Goal: Information Seeking & Learning: Check status

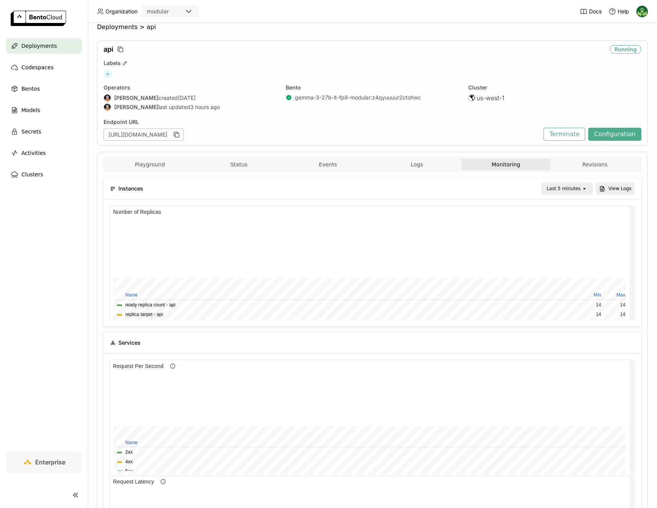
scroll to position [10, 0]
click at [558, 184] on div "Last 5 minutes" at bounding box center [564, 188] width 34 height 8
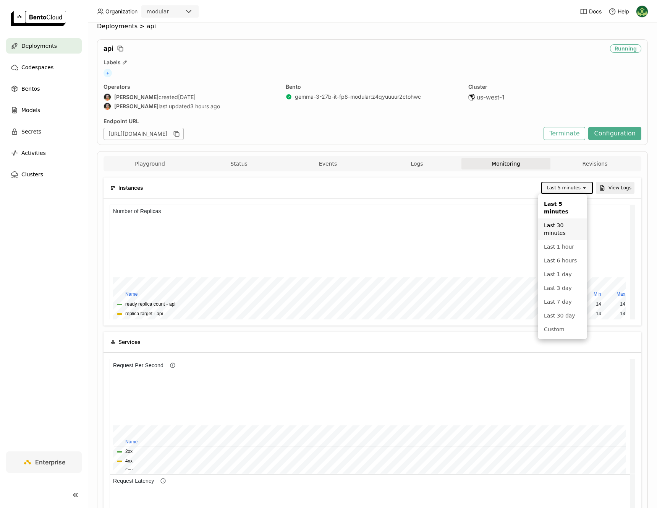
click at [565, 223] on div "Last 30 minutes" at bounding box center [562, 228] width 37 height 15
click at [551, 188] on div "Last 30 minutes" at bounding box center [562, 188] width 37 height 8
click at [562, 237] on div "Last 1 hour" at bounding box center [562, 239] width 40 height 8
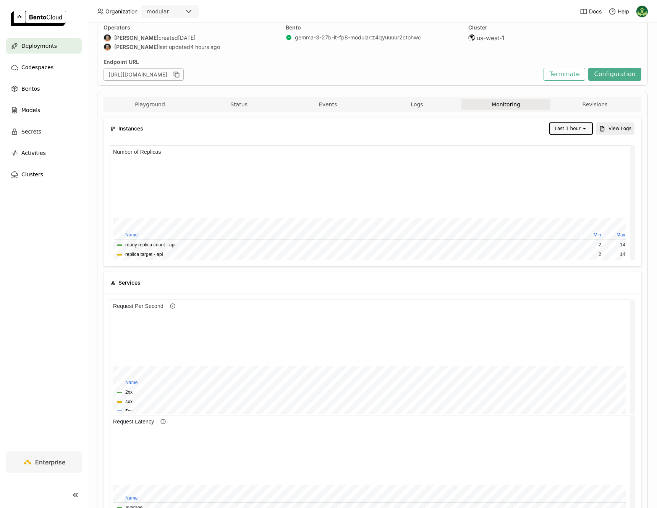
scroll to position [0, 0]
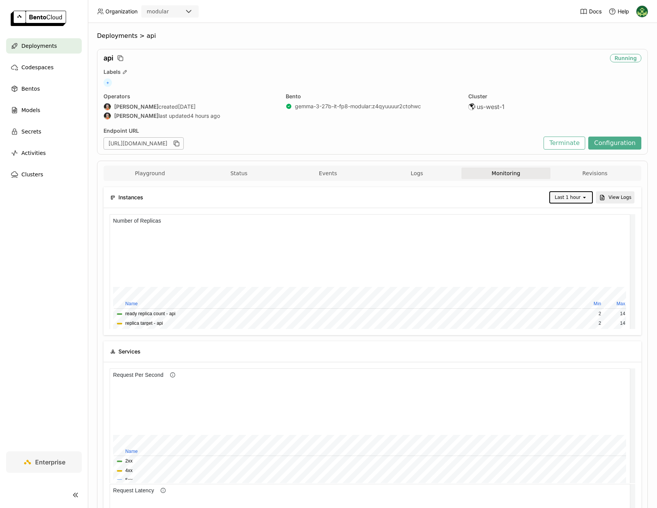
click at [50, 41] on span "Deployments" at bounding box center [39, 45] width 36 height 9
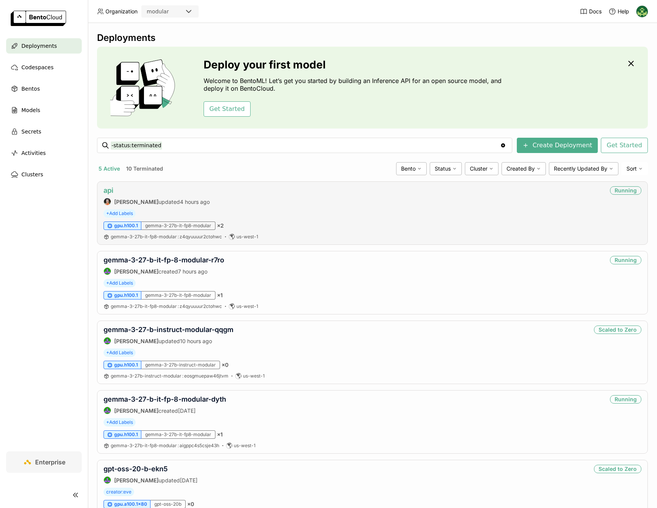
click at [110, 190] on link "api" at bounding box center [109, 190] width 10 height 8
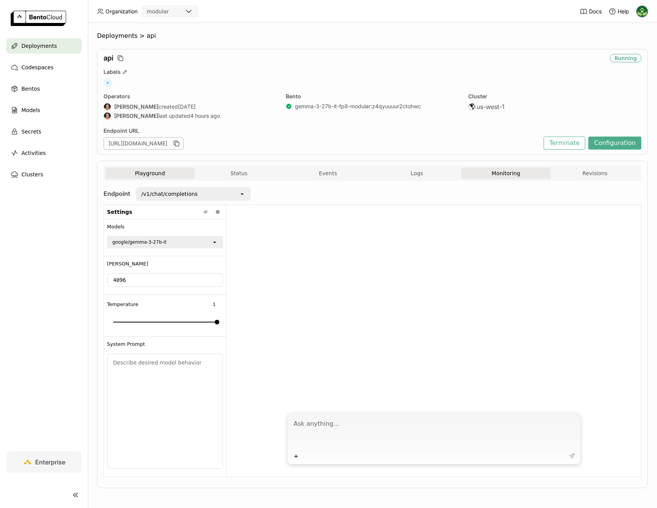
click at [499, 173] on button "Monitoring" at bounding box center [506, 172] width 89 height 11
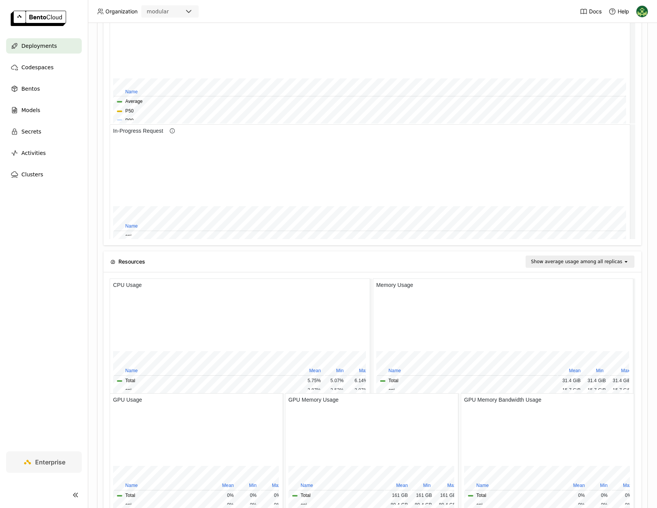
scroll to position [491, 0]
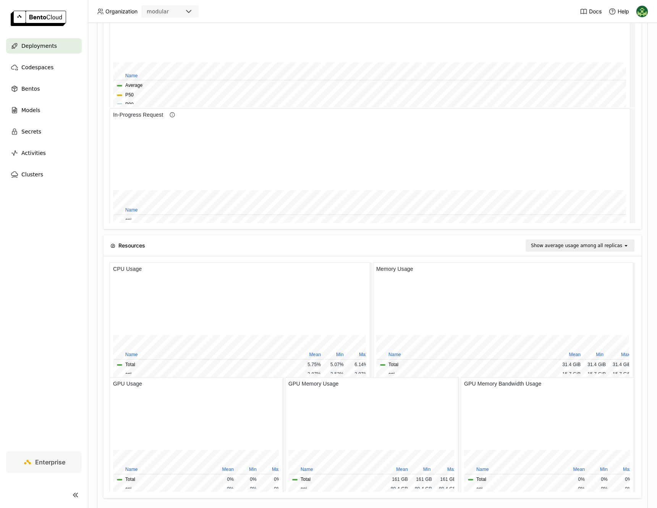
click at [598, 247] on div "Show average usage among all replicas" at bounding box center [576, 246] width 91 height 8
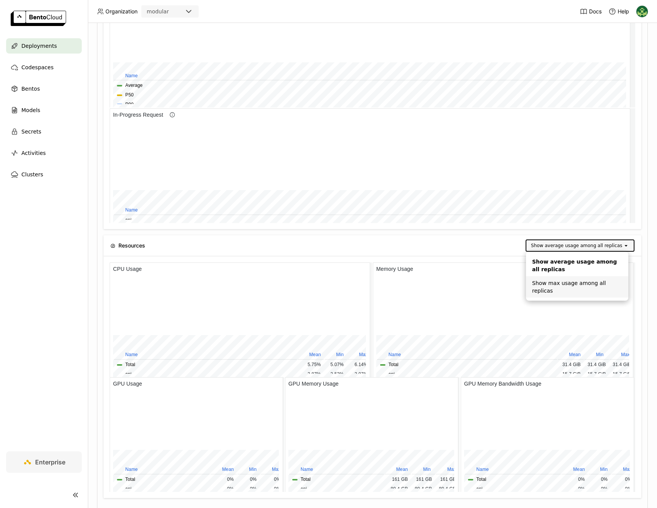
click at [596, 281] on div "Show max usage among all replicas" at bounding box center [577, 286] width 90 height 15
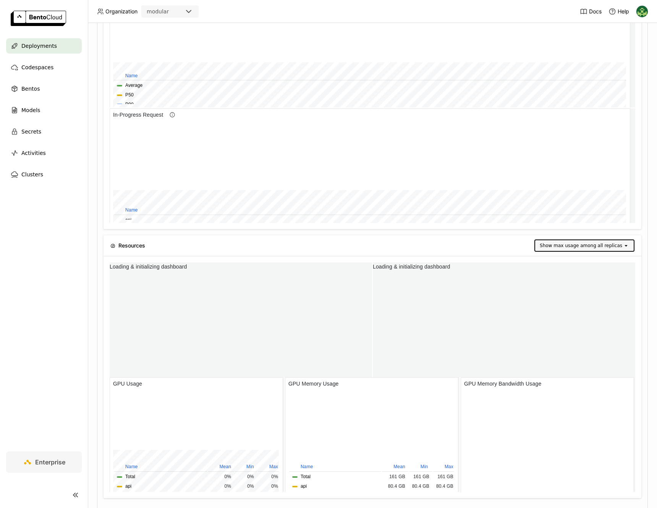
scroll to position [3, 3]
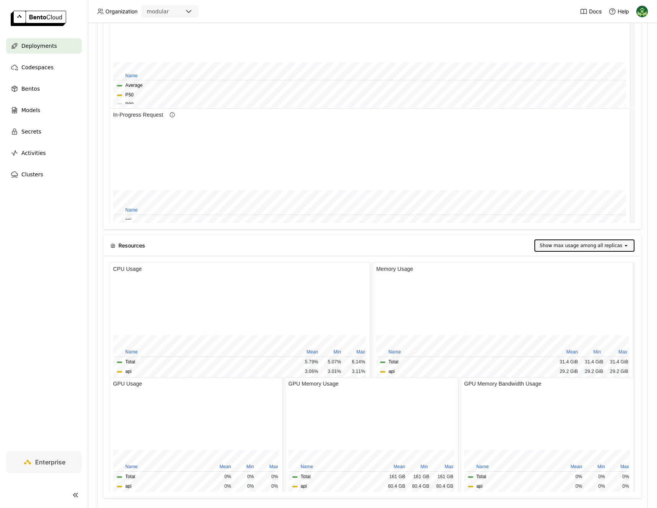
click at [596, 247] on div "Show max usage among all replicas" at bounding box center [581, 246] width 83 height 8
click at [594, 268] on div "Show average usage among all replicas" at bounding box center [582, 265] width 82 height 15
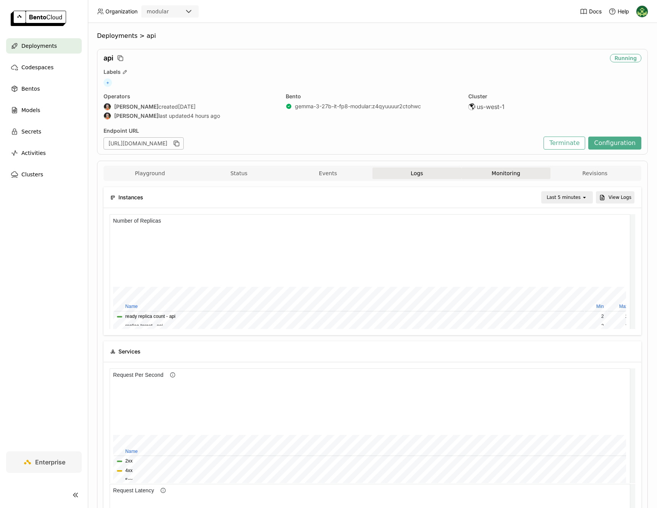
click at [434, 173] on button "Logs" at bounding box center [417, 172] width 89 height 11
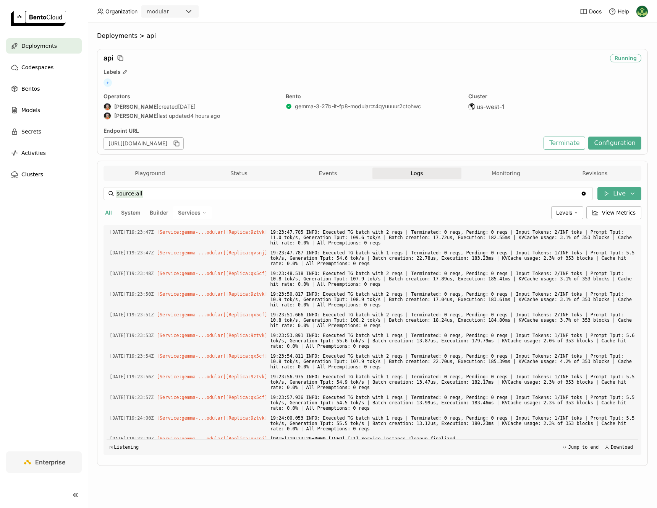
scroll to position [1737, 0]
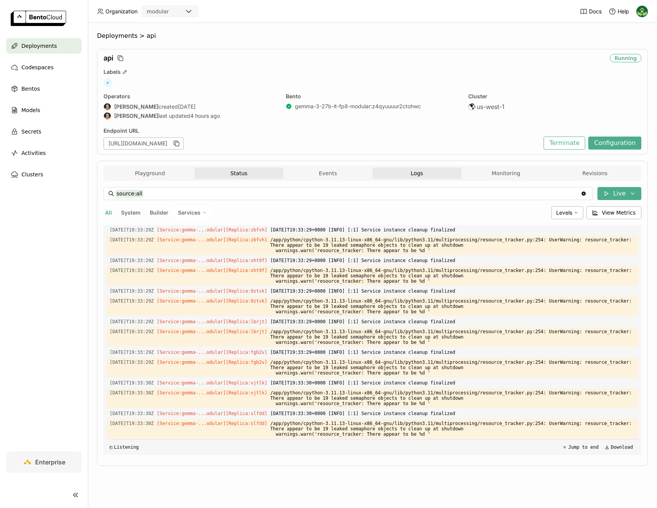
click at [248, 173] on button "Status" at bounding box center [239, 172] width 89 height 11
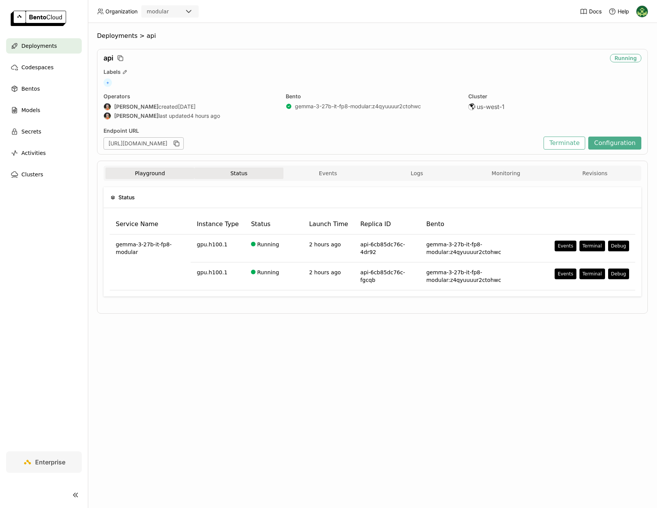
click at [144, 171] on button "Playground" at bounding box center [149, 172] width 89 height 11
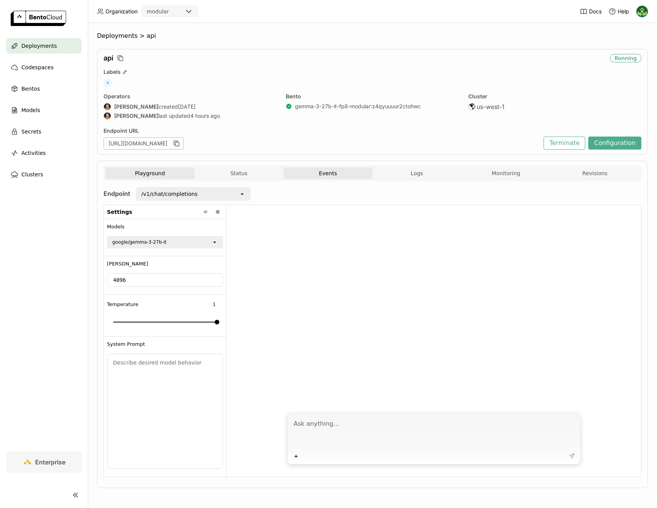
click at [348, 172] on button "Events" at bounding box center [328, 172] width 89 height 11
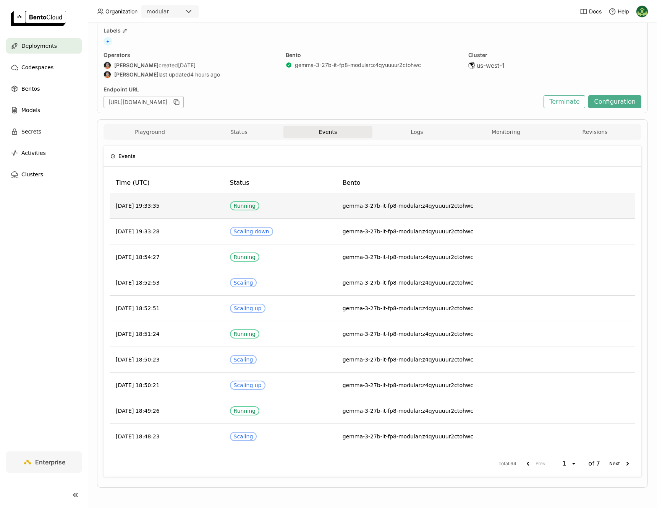
scroll to position [42, 0]
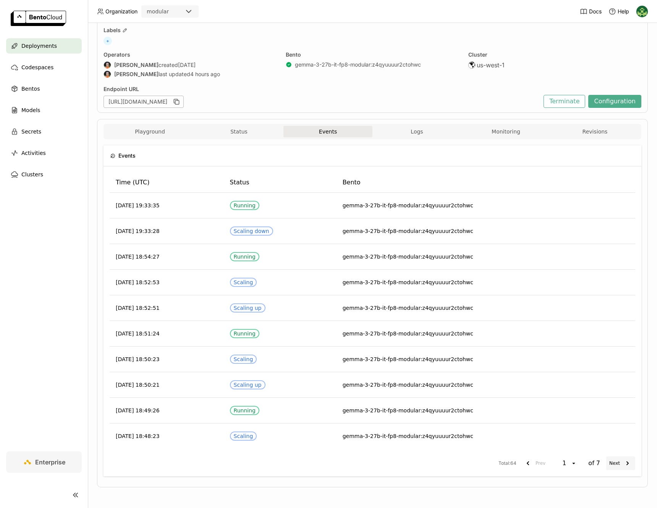
click at [623, 462] on icon "next page. current page 1 of 7" at bounding box center [627, 462] width 9 height 9
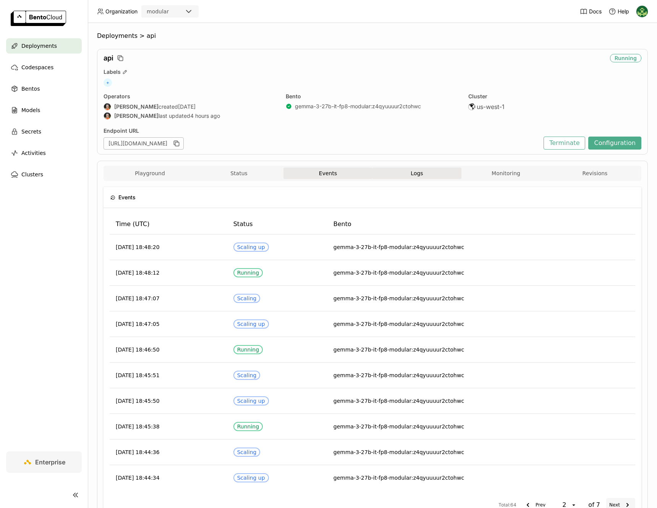
click at [444, 177] on button "Logs" at bounding box center [417, 172] width 89 height 11
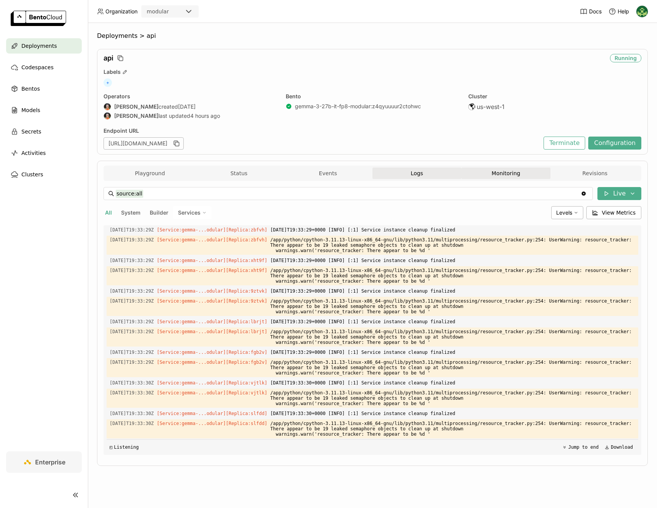
click at [511, 176] on button "Monitoring" at bounding box center [506, 172] width 89 height 11
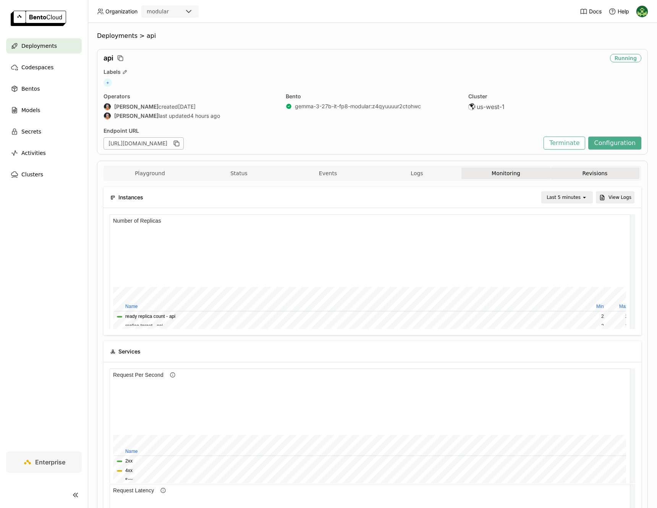
click at [583, 172] on button "Revisions" at bounding box center [595, 172] width 89 height 11
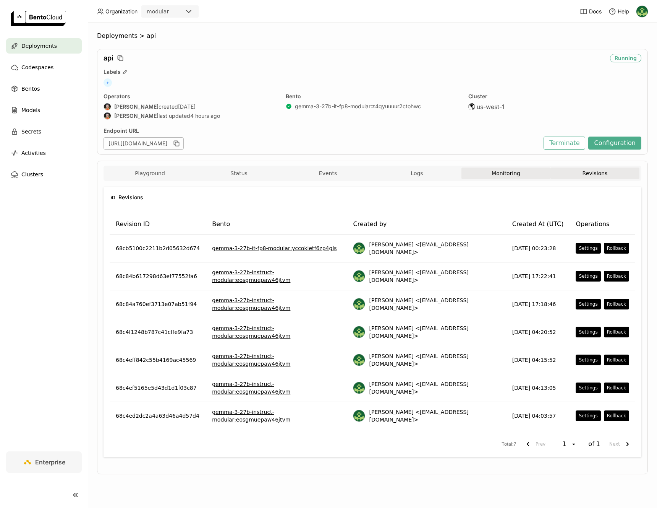
click at [489, 170] on button "Monitoring" at bounding box center [506, 172] width 89 height 11
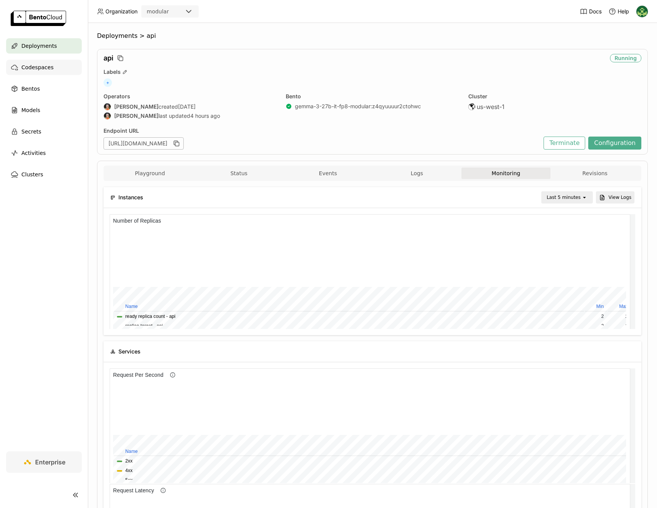
click at [44, 69] on span "Codespaces" at bounding box center [37, 67] width 32 height 9
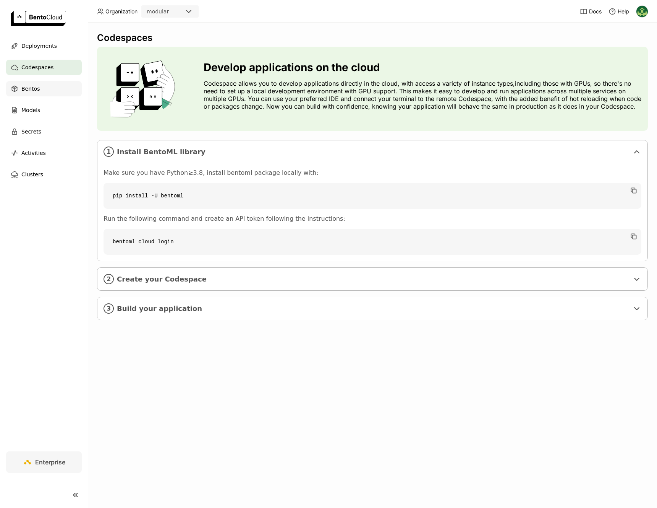
click at [50, 86] on div "Bentos" at bounding box center [44, 88] width 76 height 15
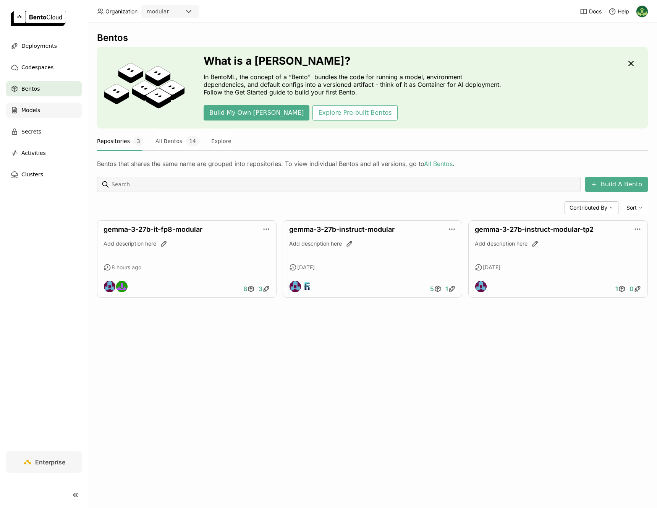
click at [54, 104] on div "Models" at bounding box center [44, 109] width 76 height 15
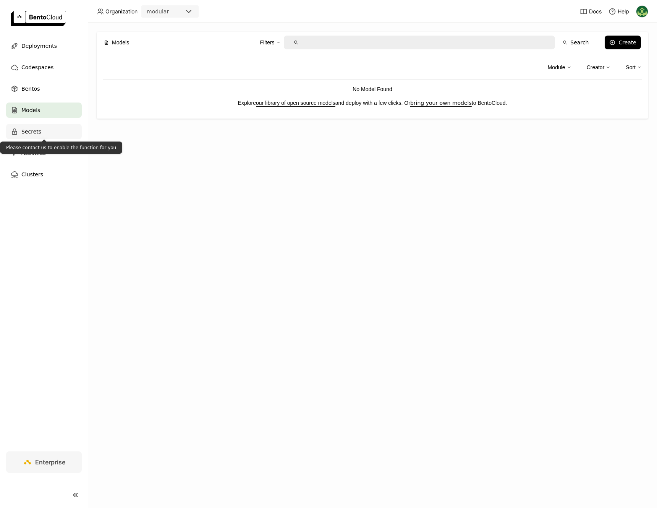
click at [54, 129] on div "Secrets" at bounding box center [44, 131] width 76 height 15
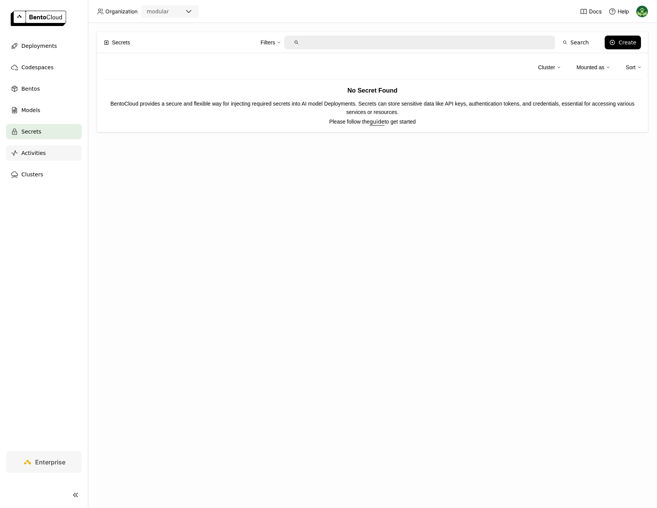
click at [61, 155] on div "Activities" at bounding box center [44, 152] width 76 height 15
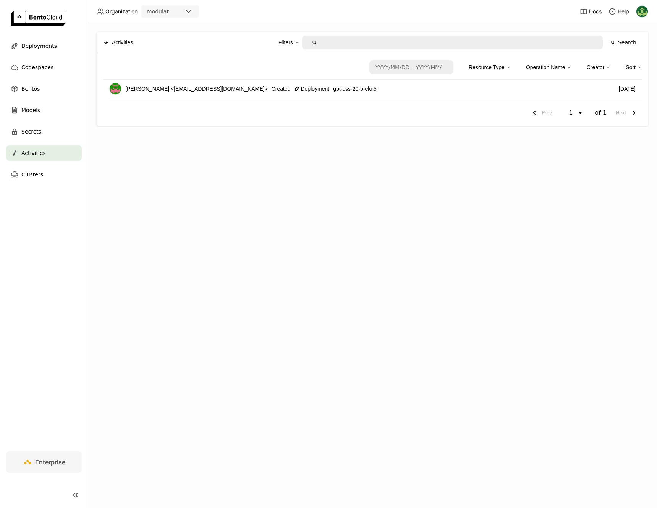
click at [60, 183] on nav "Deployments Codespaces Bentos Models Secrets Activities Clusters" at bounding box center [44, 244] width 88 height 413
click at [60, 175] on div "Clusters" at bounding box center [44, 174] width 76 height 15
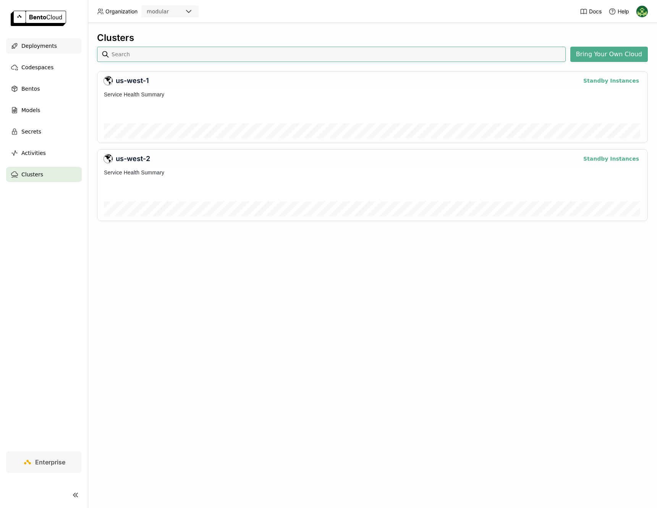
scroll to position [47, 540]
click at [66, 47] on div "Deployments" at bounding box center [44, 45] width 76 height 15
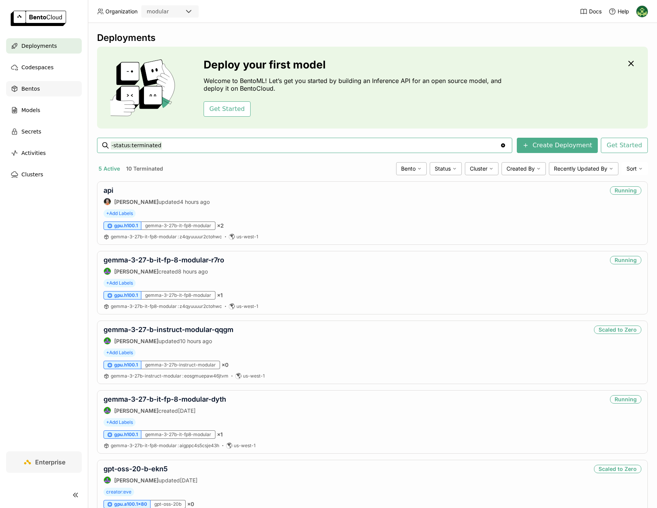
click at [34, 91] on span "Bentos" at bounding box center [30, 88] width 18 height 9
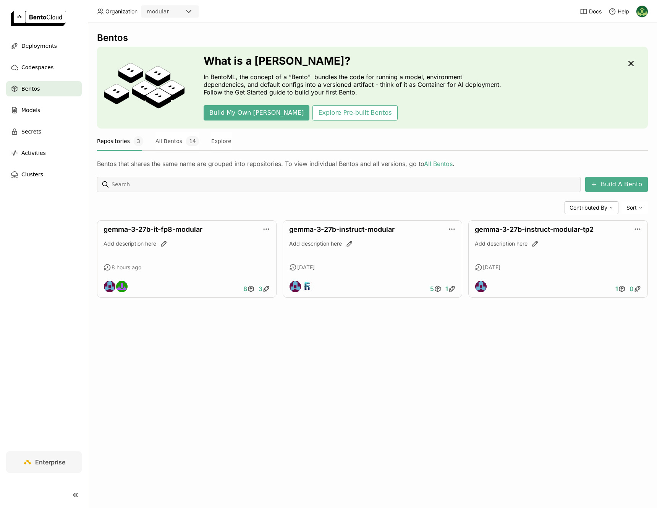
click at [641, 13] on img at bounding box center [642, 11] width 11 height 11
click at [633, 33] on link "Members" at bounding box center [627, 29] width 44 height 11
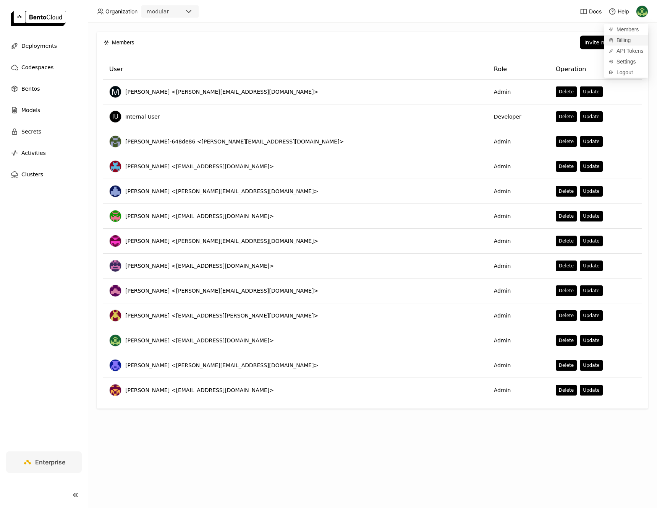
click at [631, 39] on span "Billing" at bounding box center [624, 40] width 14 height 7
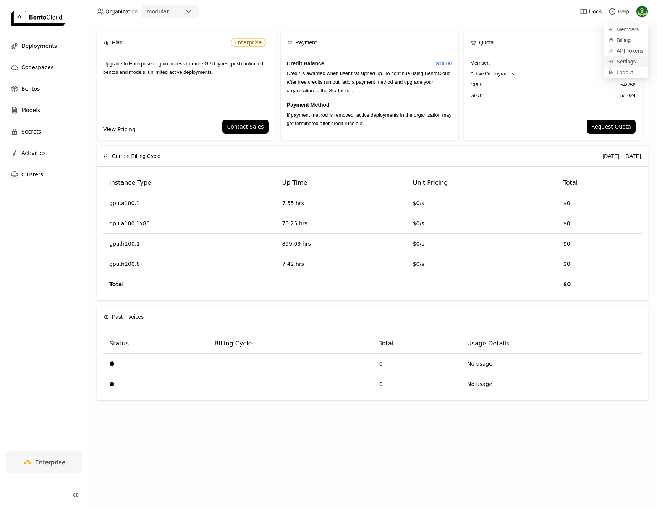
click at [627, 61] on span "Settings" at bounding box center [626, 61] width 19 height 7
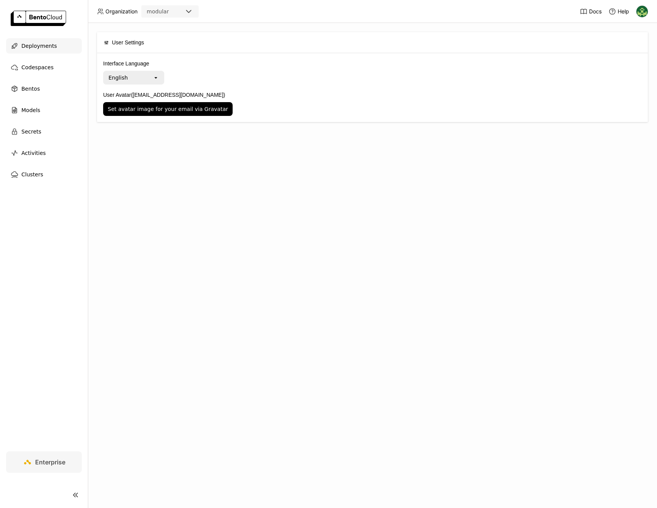
click at [38, 45] on span "Deployments" at bounding box center [39, 45] width 36 height 9
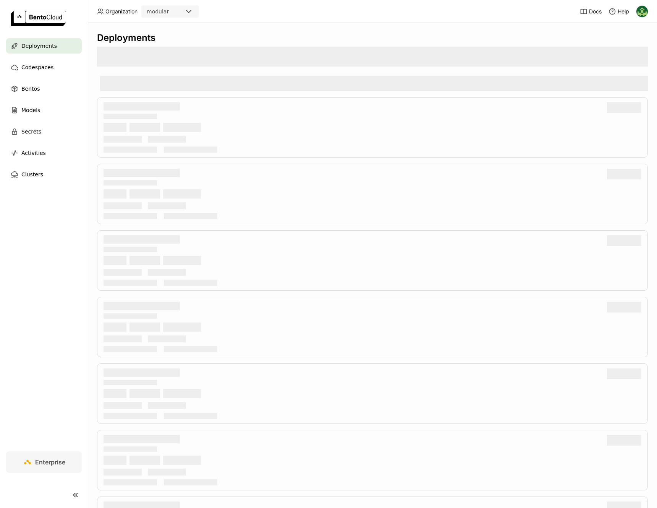
click at [110, 11] on span "Organization" at bounding box center [121, 11] width 32 height 7
click at [165, 11] on div "modular" at bounding box center [158, 12] width 22 height 8
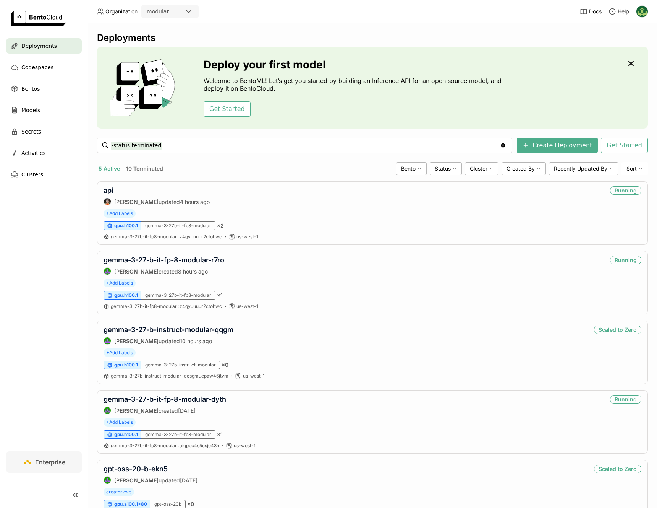
click at [62, 53] on div "Deployments" at bounding box center [44, 45] width 76 height 15
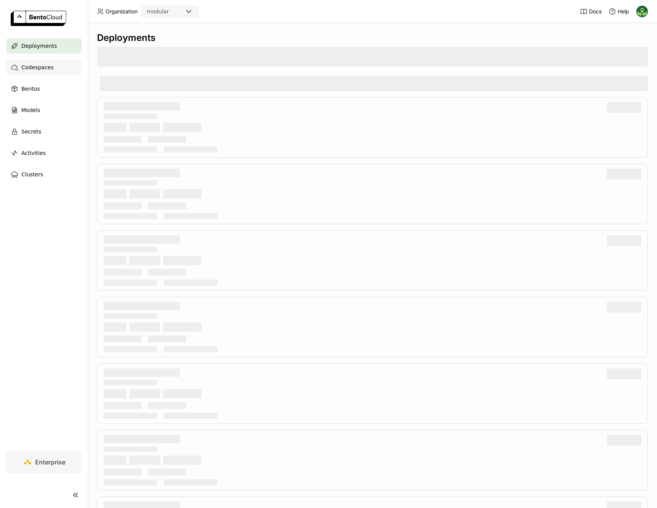
click at [57, 64] on div "Codespaces" at bounding box center [44, 67] width 76 height 15
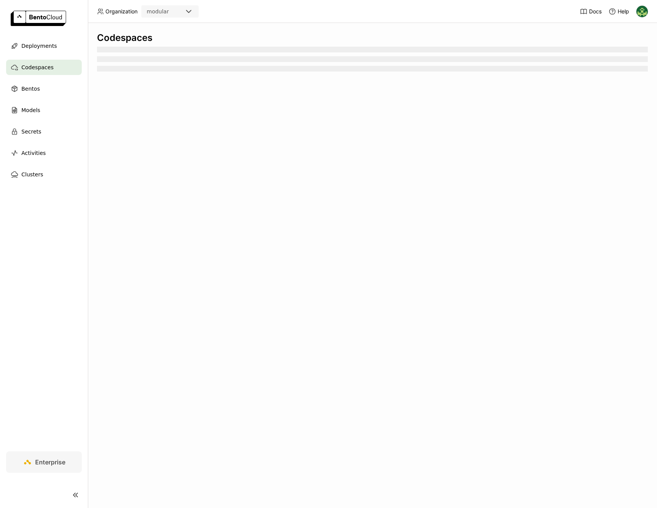
click at [51, 15] on img at bounding box center [38, 18] width 55 height 15
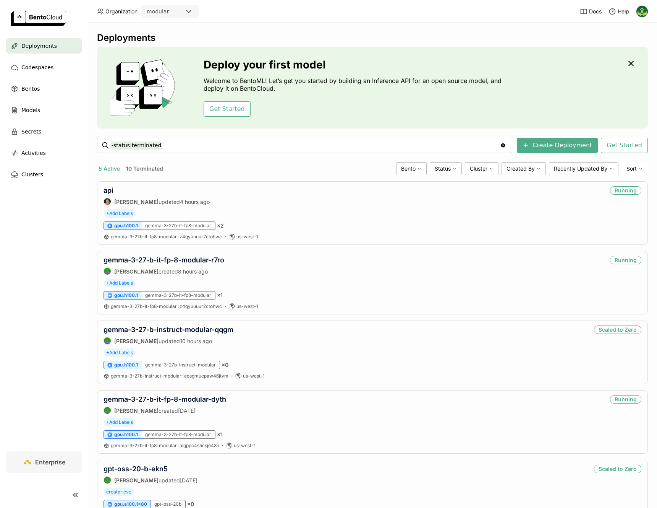
click at [71, 493] on icon at bounding box center [75, 494] width 9 height 9
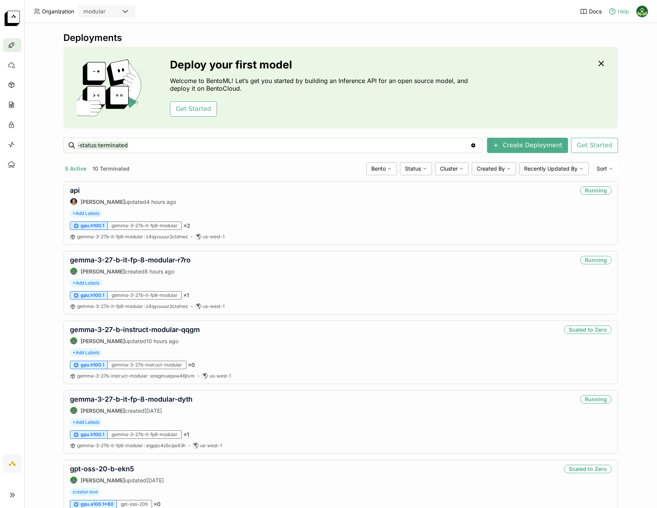
click at [617, 9] on div "Help" at bounding box center [619, 12] width 21 height 8
click at [604, 29] on link "Support" at bounding box center [602, 27] width 51 height 11
click at [638, 13] on img at bounding box center [642, 11] width 11 height 11
click at [632, 50] on span "API Tokens" at bounding box center [630, 50] width 27 height 7
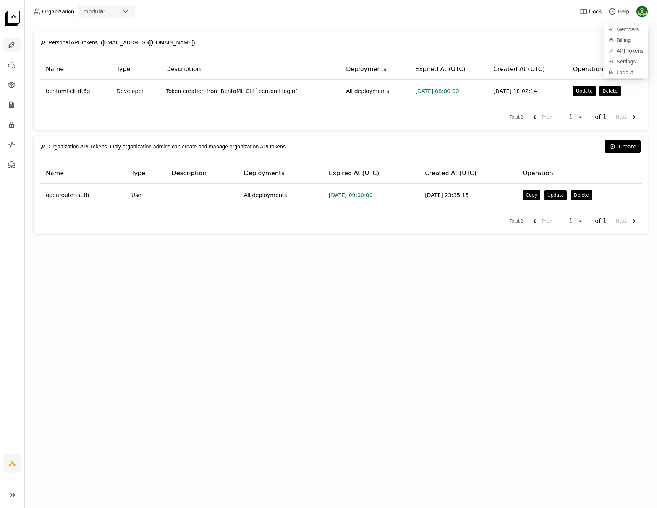
click at [11, 45] on icon at bounding box center [12, 45] width 8 height 8
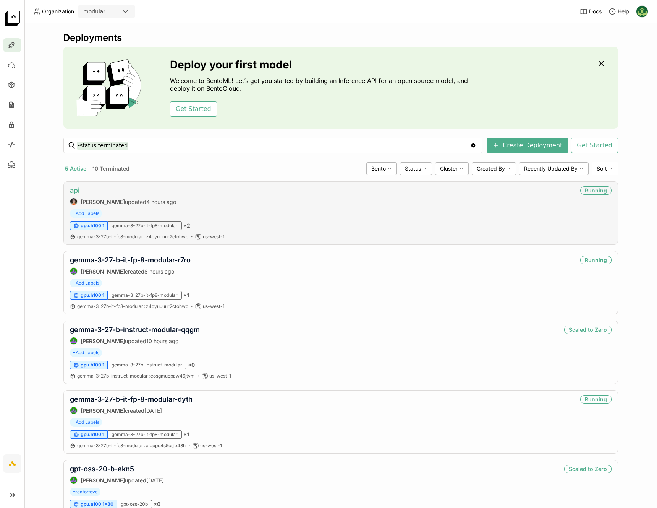
click at [70, 191] on link "api" at bounding box center [75, 190] width 10 height 8
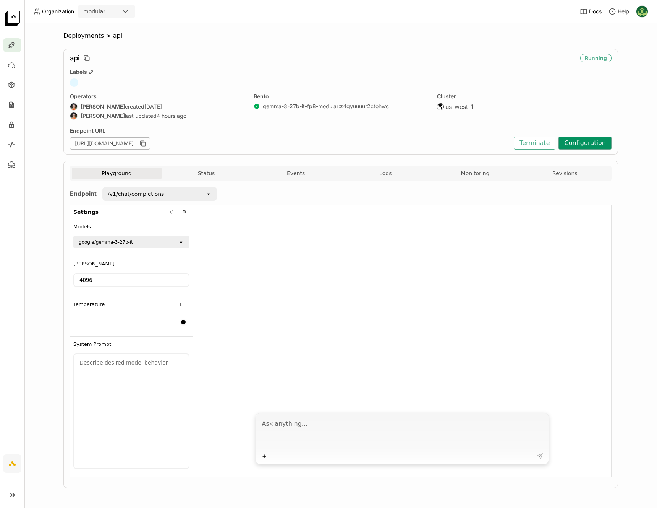
click at [590, 141] on button "Configuration" at bounding box center [585, 142] width 53 height 13
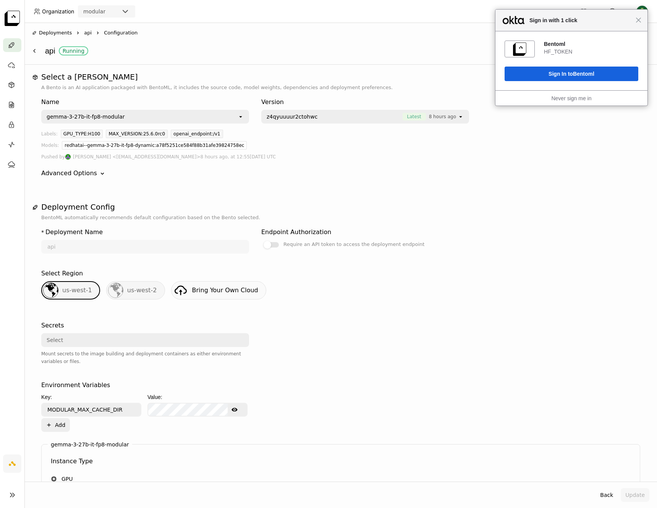
click at [443, 115] on span "8 hours ago" at bounding box center [442, 117] width 27 height 8
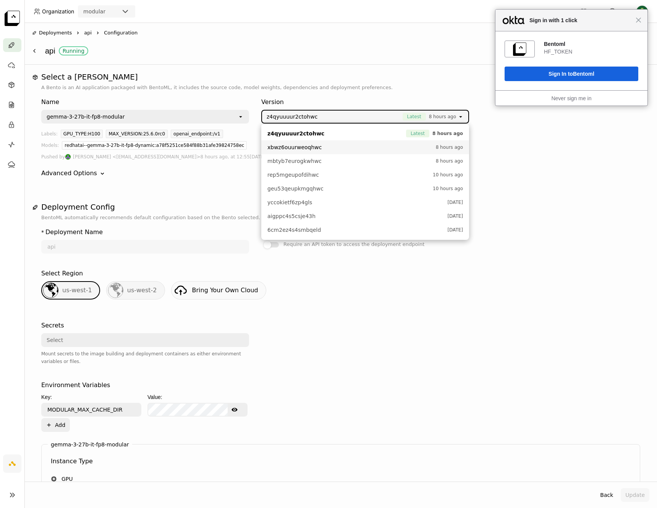
click at [548, 178] on div "Name [PERSON_NAME]-3-27b-it-fp8-modular open Version z4qyuuuur2ctohwc Latest 8 …" at bounding box center [340, 137] width 599 height 92
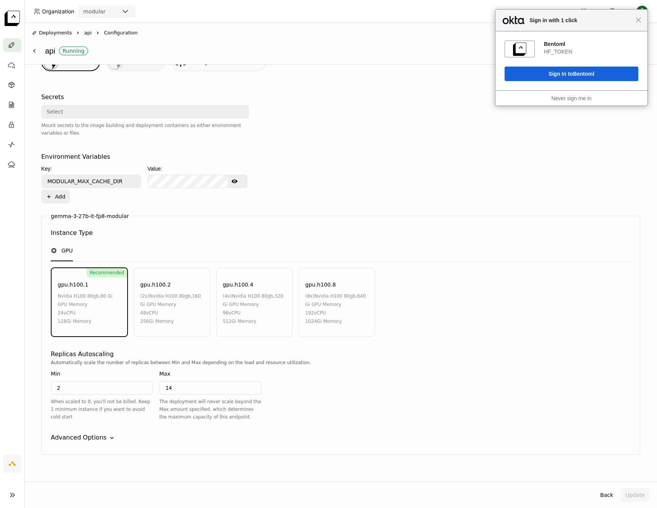
scroll to position [239, 0]
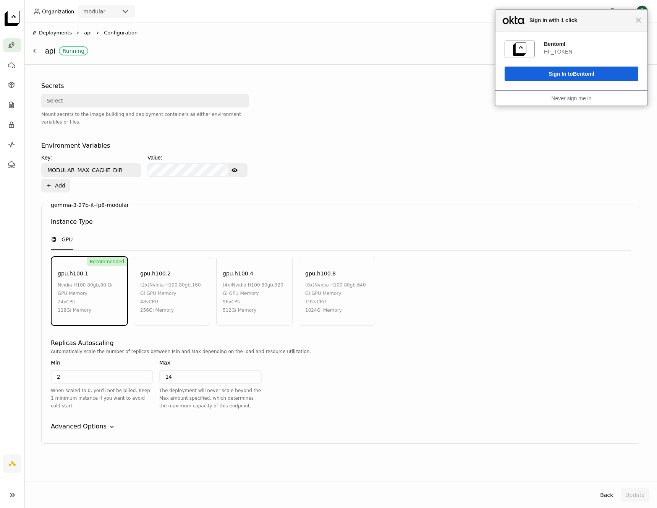
click at [75, 427] on div "Advanced Options" at bounding box center [79, 426] width 56 height 9
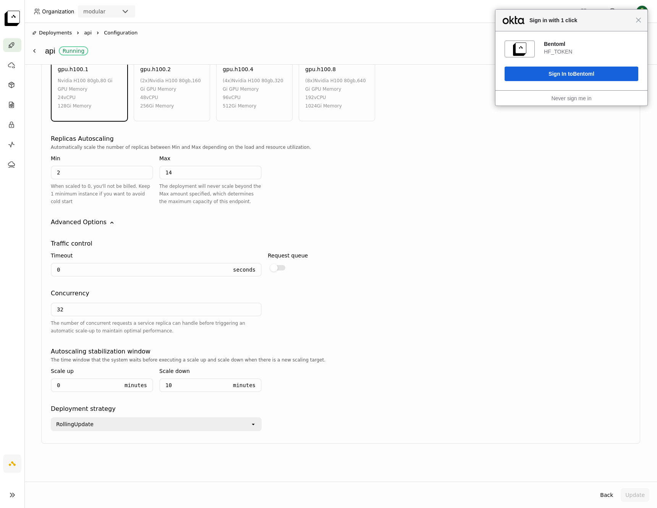
click at [636, 23] on div "Close Sign in with 1 click" at bounding box center [572, 21] width 152 height 22
click at [641, 21] on span "Close" at bounding box center [639, 20] width 6 height 6
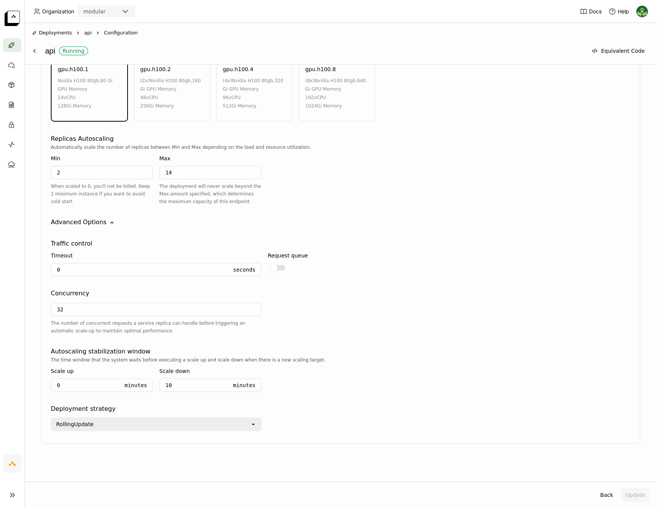
scroll to position [0, 0]
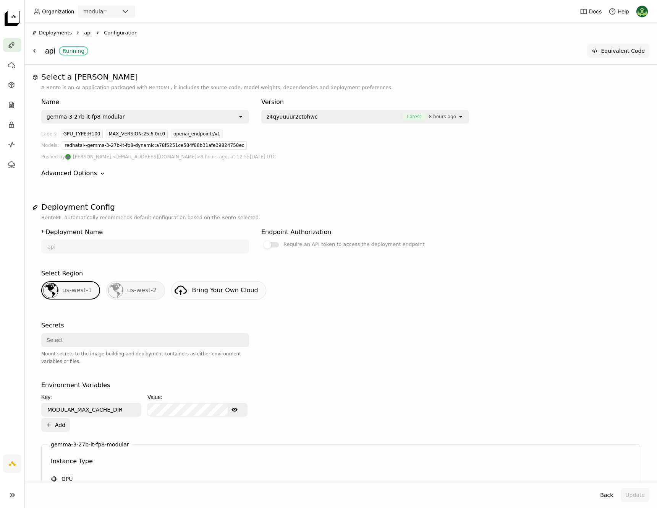
click at [610, 50] on button "Equivalent Code" at bounding box center [618, 51] width 62 height 14
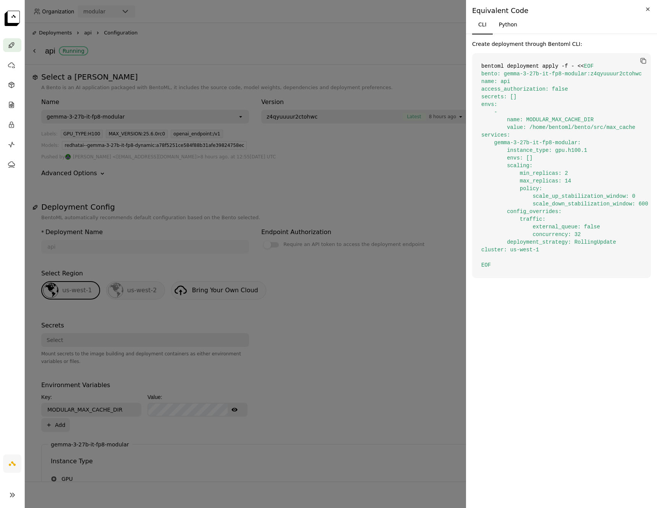
click at [647, 10] on icon "Close" at bounding box center [647, 8] width 3 height 3
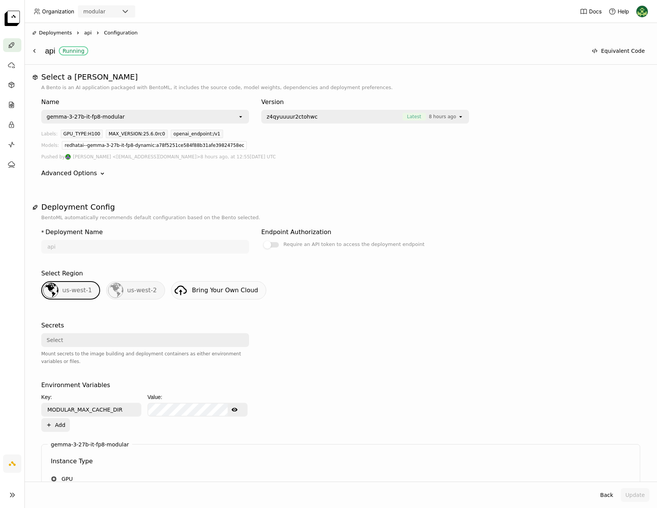
click at [87, 33] on span "api" at bounding box center [88, 33] width 8 height 8
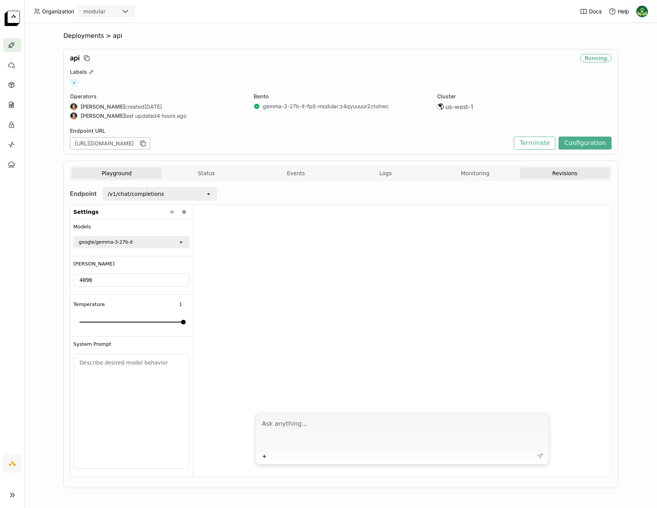
click at [561, 178] on button "Revisions" at bounding box center [565, 172] width 90 height 11
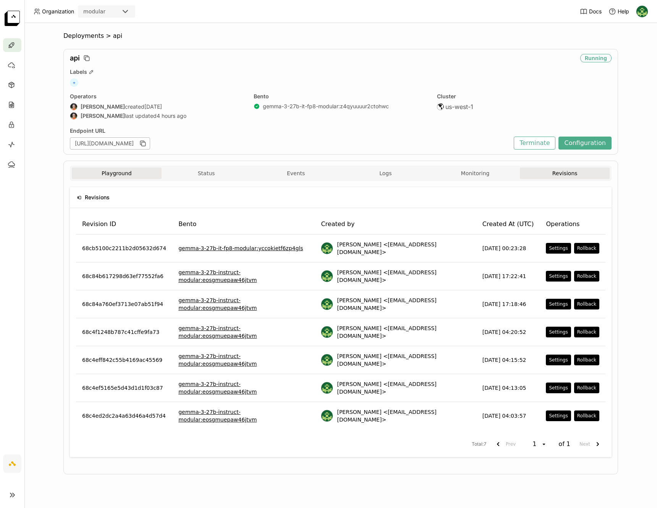
click at [120, 172] on button "Playground" at bounding box center [117, 172] width 90 height 11
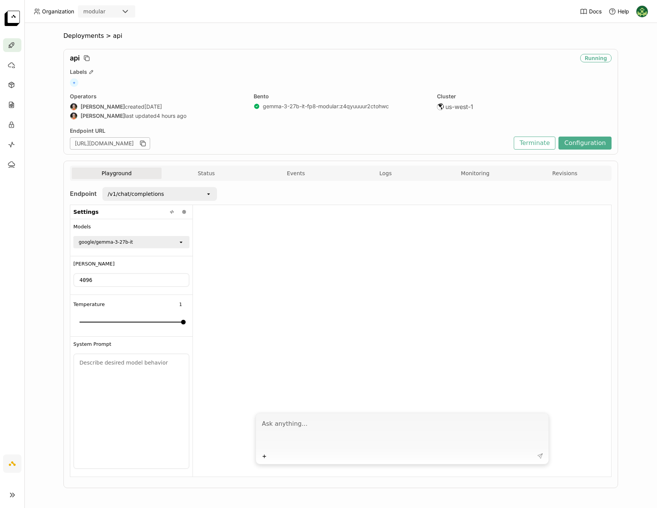
click at [211, 180] on div "Playground Status Events Logs Monitoring Revisions" at bounding box center [341, 173] width 538 height 13
click at [214, 176] on button "Status" at bounding box center [207, 172] width 90 height 11
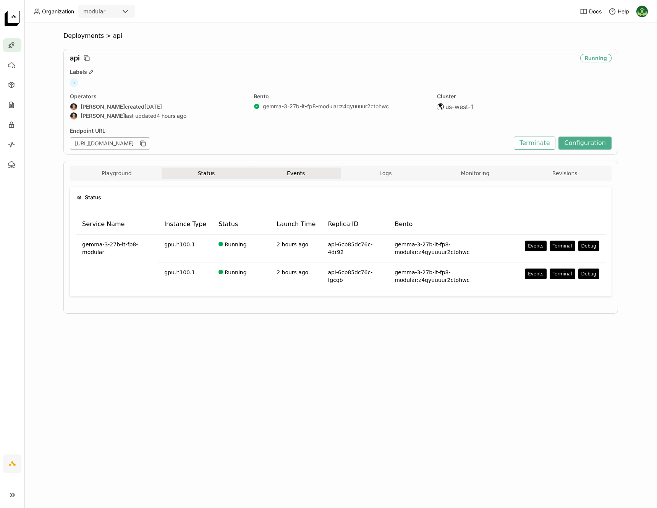
click at [306, 175] on button "Events" at bounding box center [296, 172] width 90 height 11
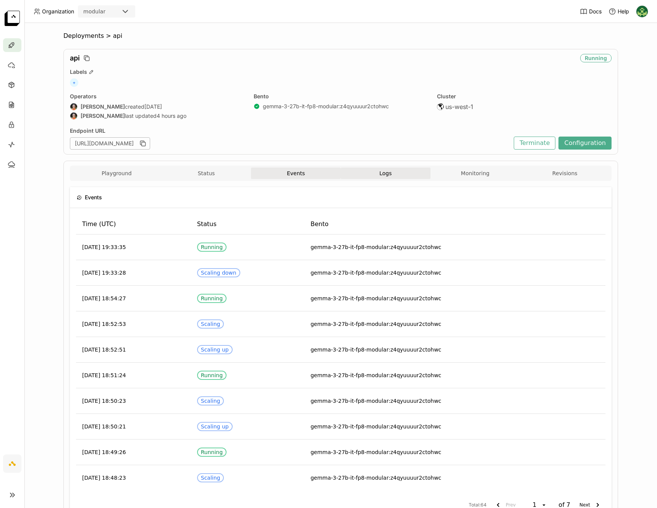
click at [384, 170] on span "Logs" at bounding box center [386, 173] width 12 height 7
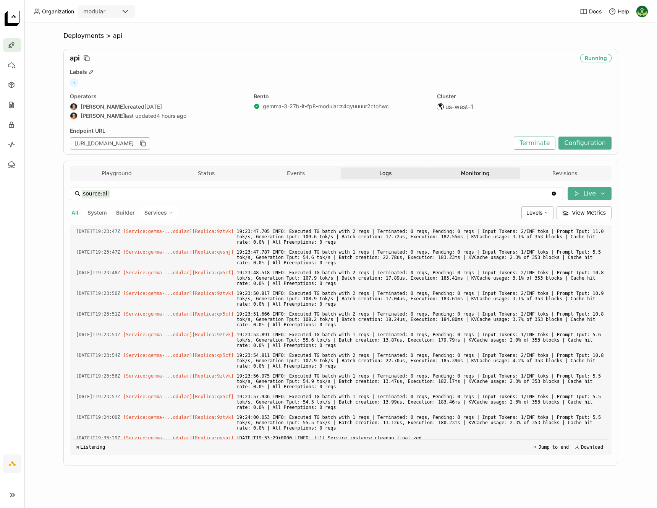
scroll to position [1677, 0]
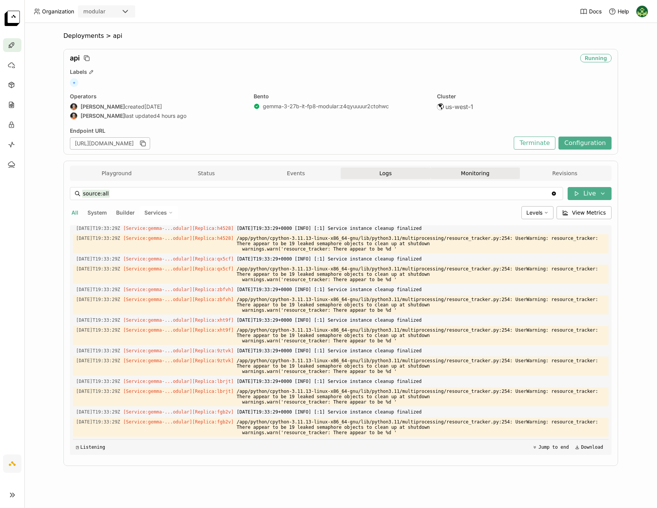
click at [468, 175] on button "Monitoring" at bounding box center [476, 172] width 90 height 11
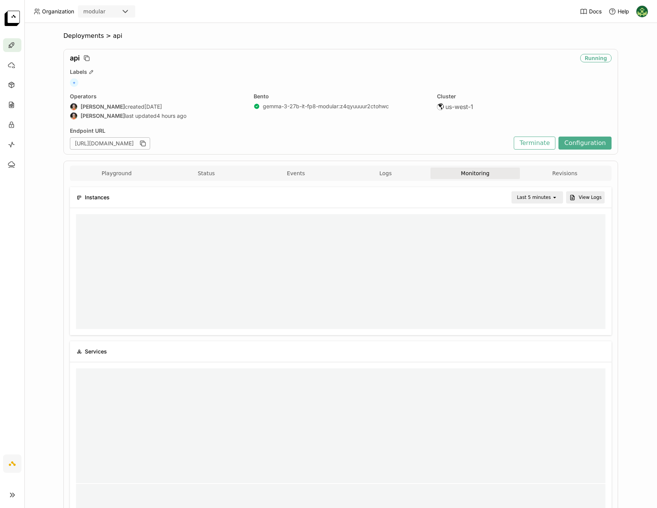
scroll to position [109, 259]
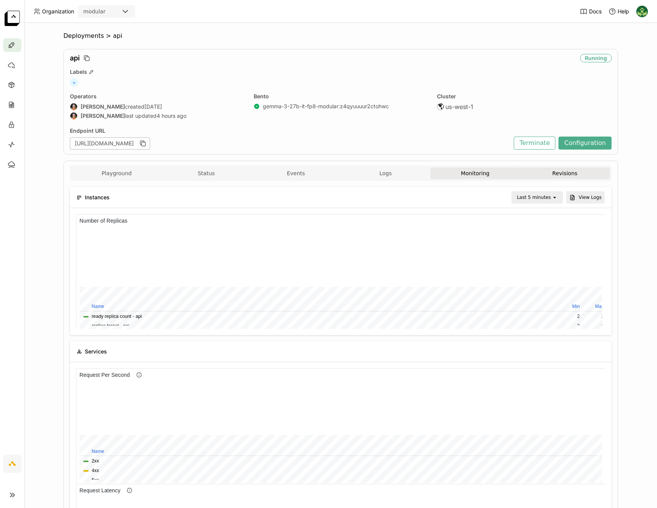
click at [538, 175] on button "Revisions" at bounding box center [565, 172] width 90 height 11
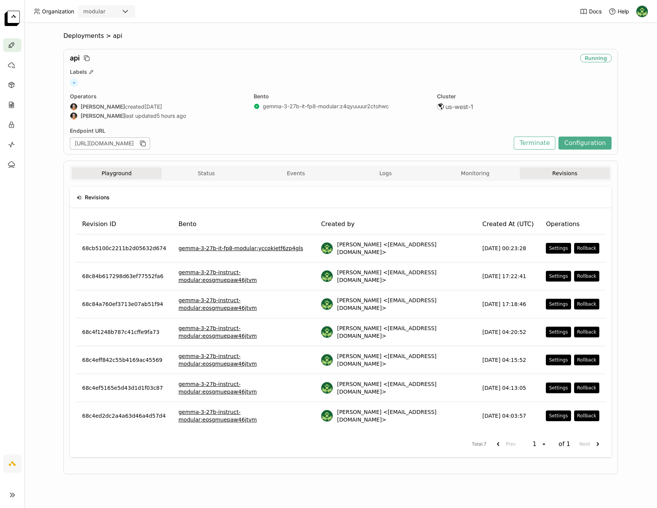
click at [110, 173] on button "Playground" at bounding box center [117, 172] width 90 height 11
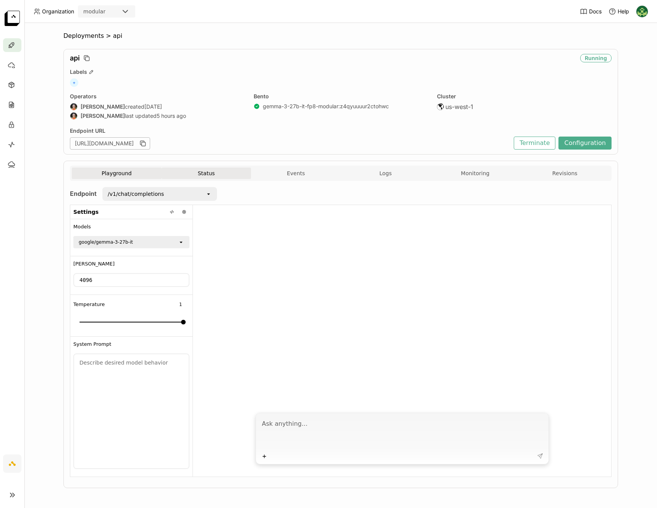
click at [214, 175] on button "Status" at bounding box center [207, 172] width 90 height 11
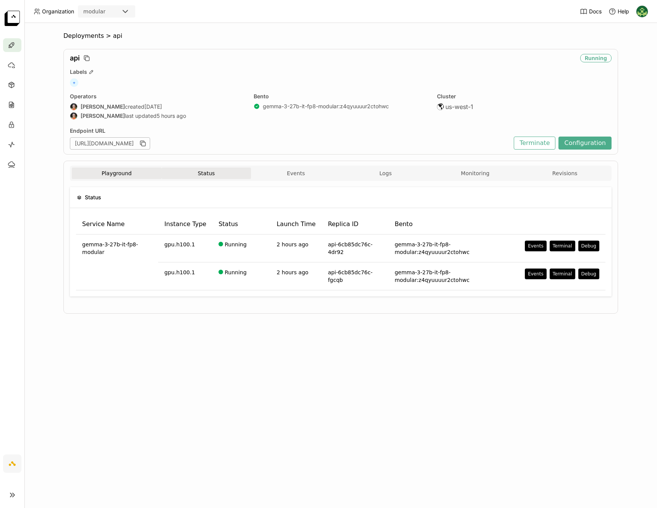
click at [125, 171] on button "Playground" at bounding box center [117, 172] width 90 height 11
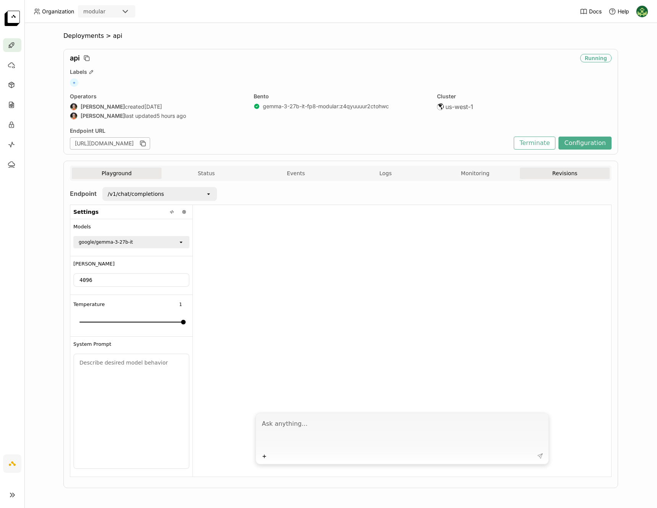
click at [553, 175] on button "Revisions" at bounding box center [565, 172] width 90 height 11
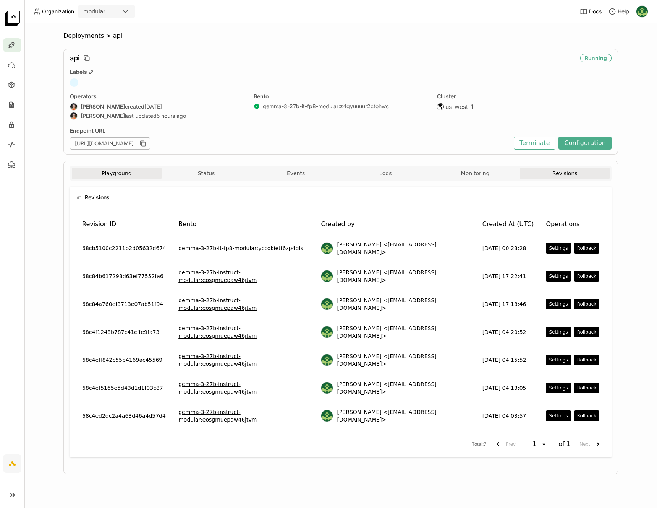
click at [116, 172] on button "Playground" at bounding box center [117, 172] width 90 height 11
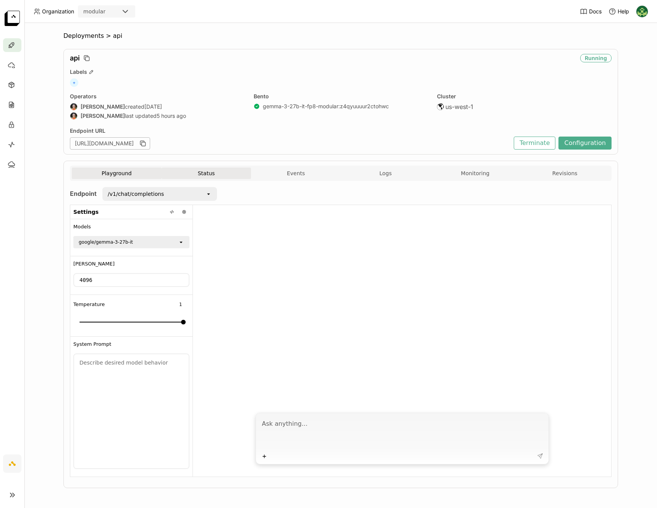
click at [222, 175] on button "Status" at bounding box center [207, 172] width 90 height 11
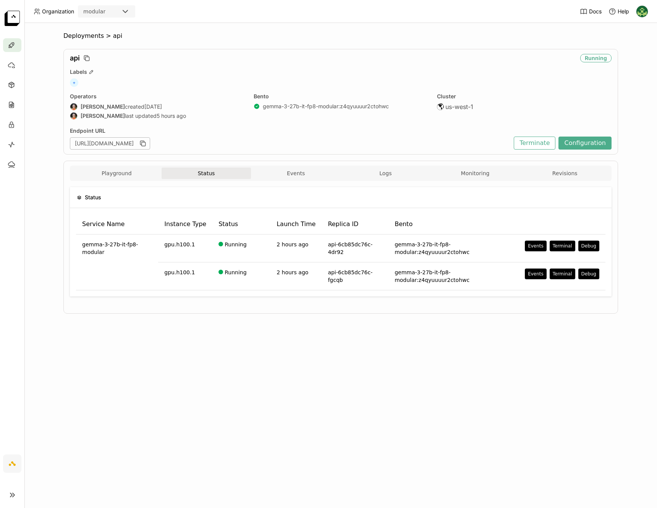
click at [222, 175] on button "Status" at bounding box center [207, 172] width 90 height 11
click at [310, 174] on button "Events" at bounding box center [296, 172] width 90 height 11
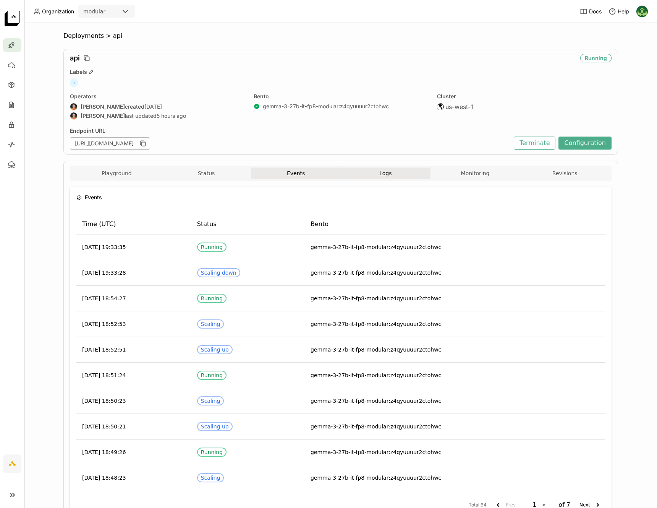
click at [414, 174] on button "Logs" at bounding box center [386, 172] width 90 height 11
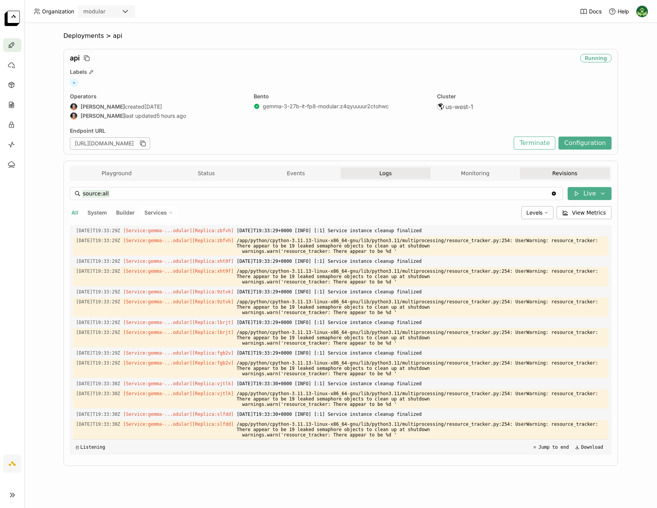
scroll to position [1737, 0]
click at [482, 174] on button "Monitoring" at bounding box center [476, 172] width 90 height 11
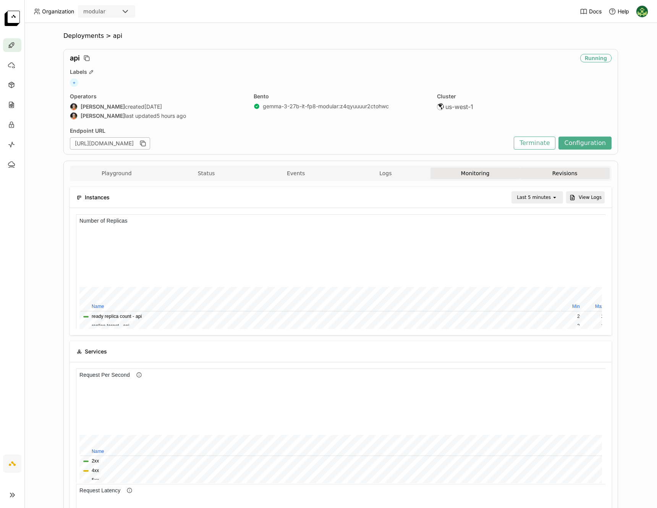
click at [556, 172] on button "Revisions" at bounding box center [565, 172] width 90 height 11
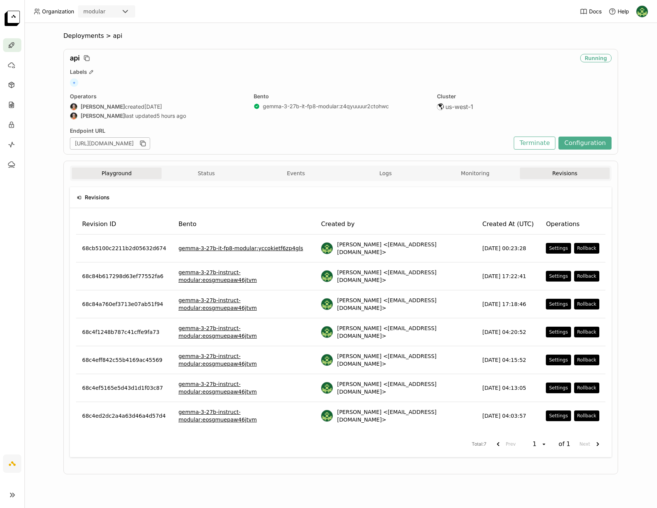
click at [136, 173] on button "Playground" at bounding box center [117, 172] width 90 height 11
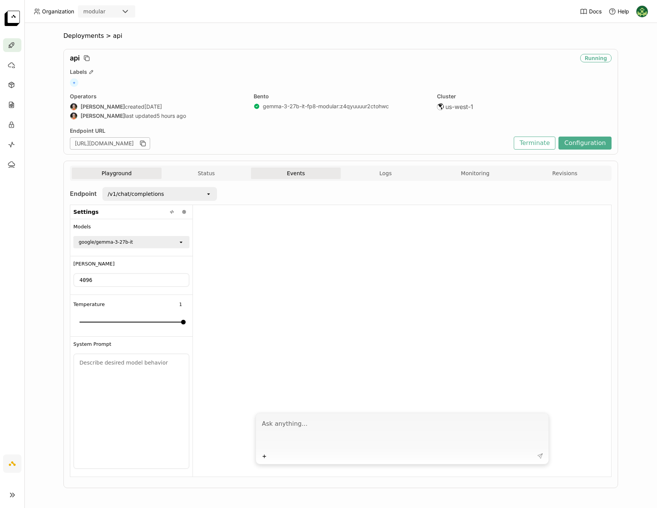
click at [282, 174] on button "Events" at bounding box center [296, 172] width 90 height 11
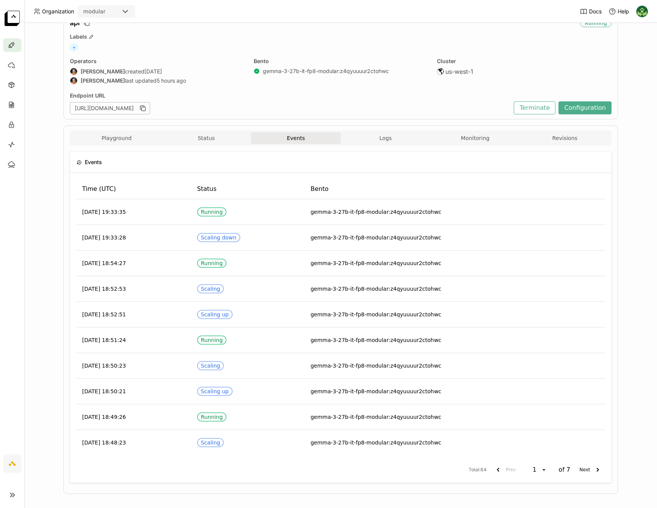
scroll to position [42, 0]
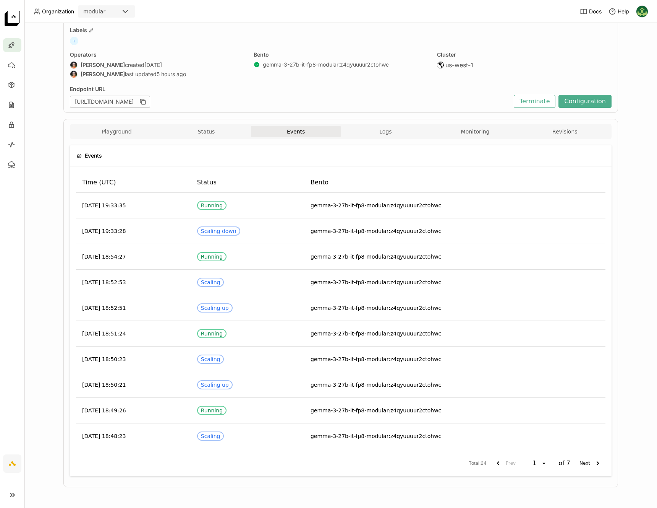
click at [364, 138] on div "Playground Status Events Logs Monitoring Revisions" at bounding box center [341, 132] width 538 height 13
click at [367, 134] on button "Logs" at bounding box center [386, 131] width 90 height 11
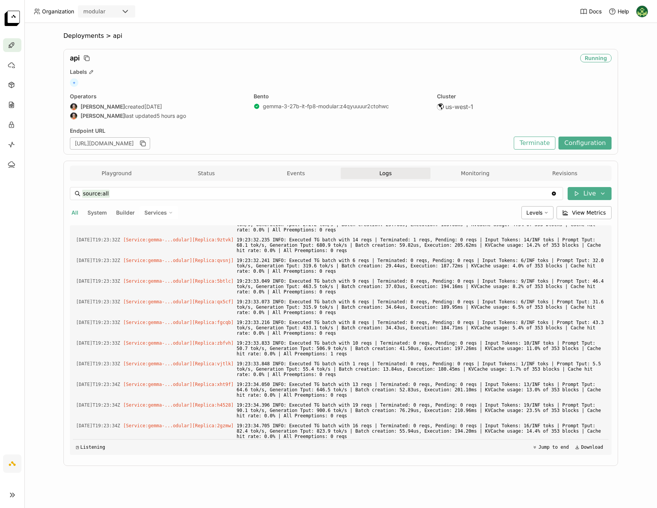
scroll to position [595, 0]
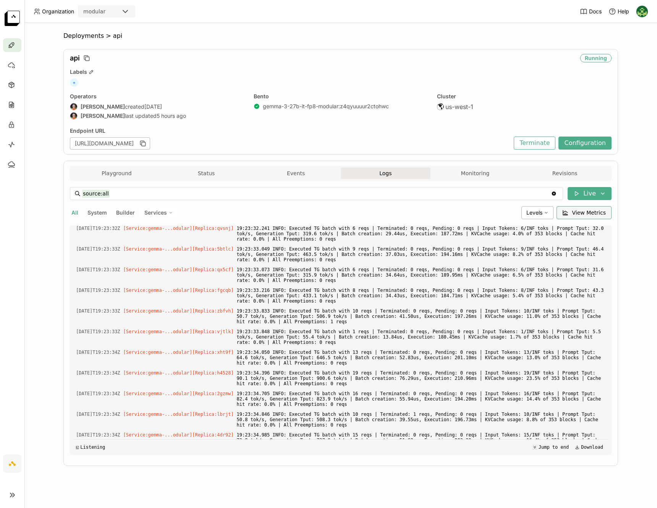
click at [604, 213] on span "View Metrics" at bounding box center [590, 213] width 34 height 8
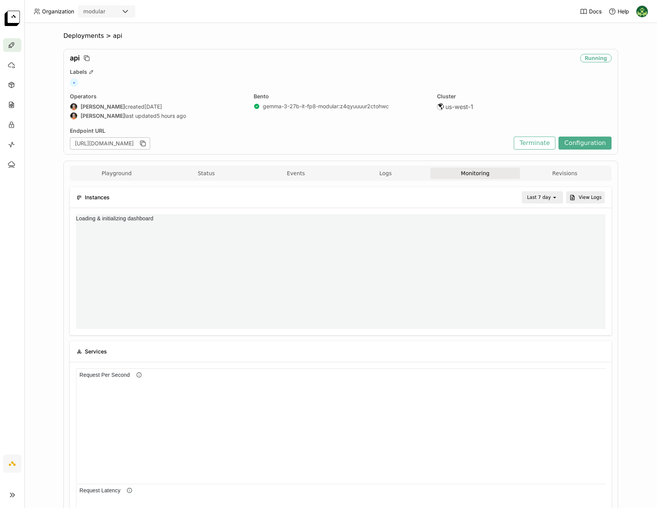
scroll to position [3, 3]
click at [405, 177] on button "Logs" at bounding box center [386, 172] width 90 height 11
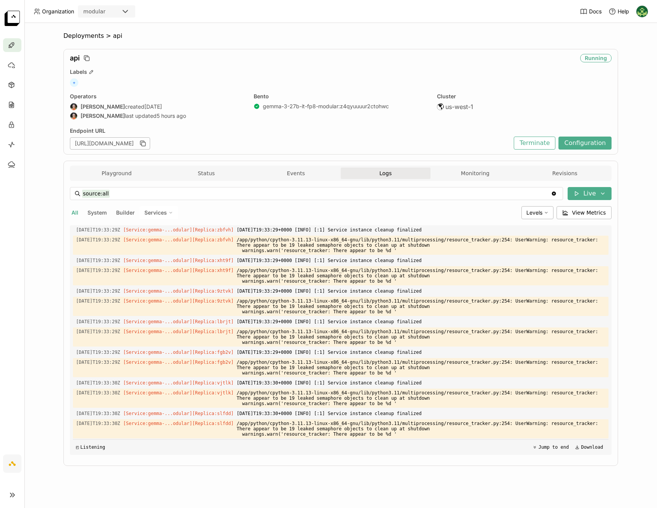
click at [498, 195] on input "source:all" at bounding box center [316, 193] width 469 height 12
click at [158, 212] on span "Services" at bounding box center [155, 212] width 23 height 7
click at [122, 216] on button "Builder" at bounding box center [126, 213] width 22 height 10
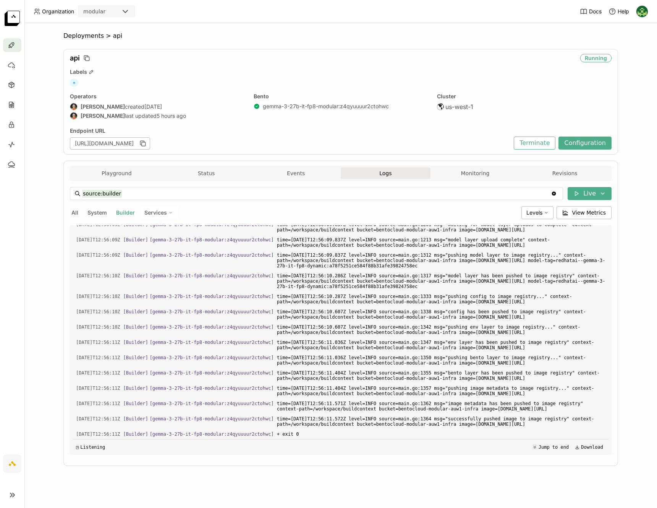
click at [105, 214] on span "System" at bounding box center [97, 212] width 19 height 6
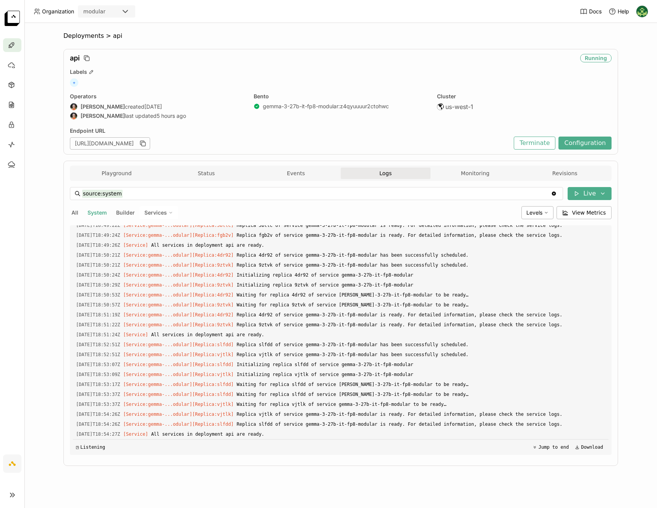
click at [160, 214] on span "Services" at bounding box center [155, 212] width 23 height 7
click at [155, 228] on div "gemma-3-27b-it-fp8-modular" at bounding box center [132, 231] width 83 height 9
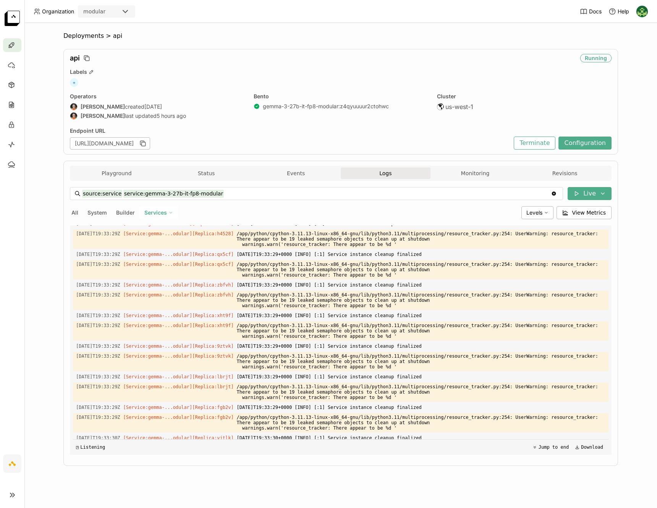
scroll to position [1737, 0]
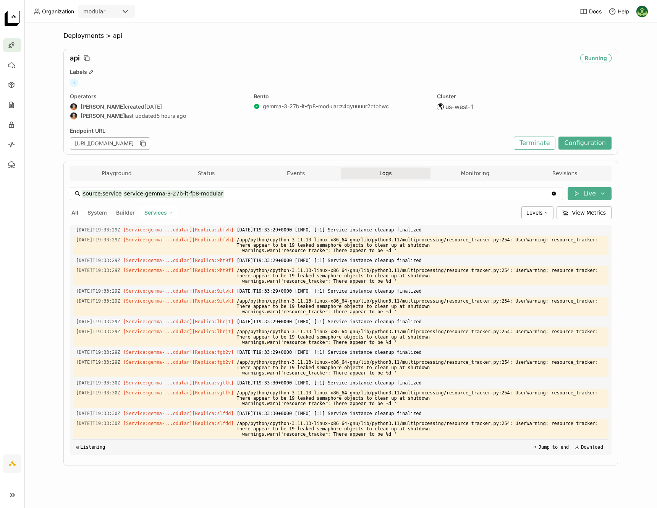
click at [120, 213] on span "Builder" at bounding box center [125, 212] width 19 height 6
type input "source:builder"
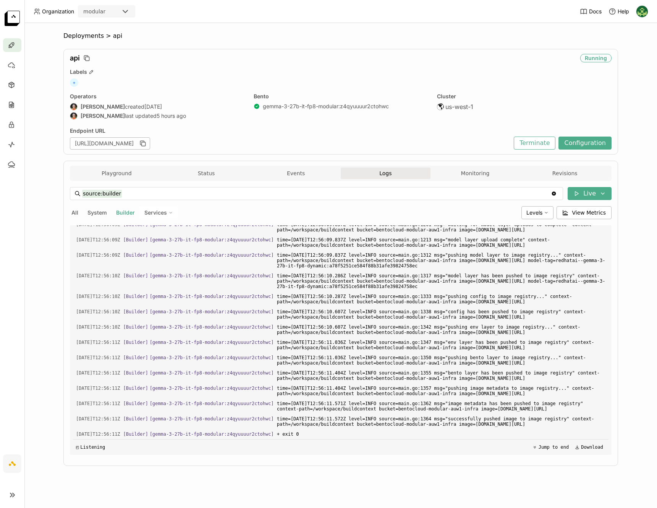
scroll to position [1118, 0]
